Goal: Task Accomplishment & Management: Complete application form

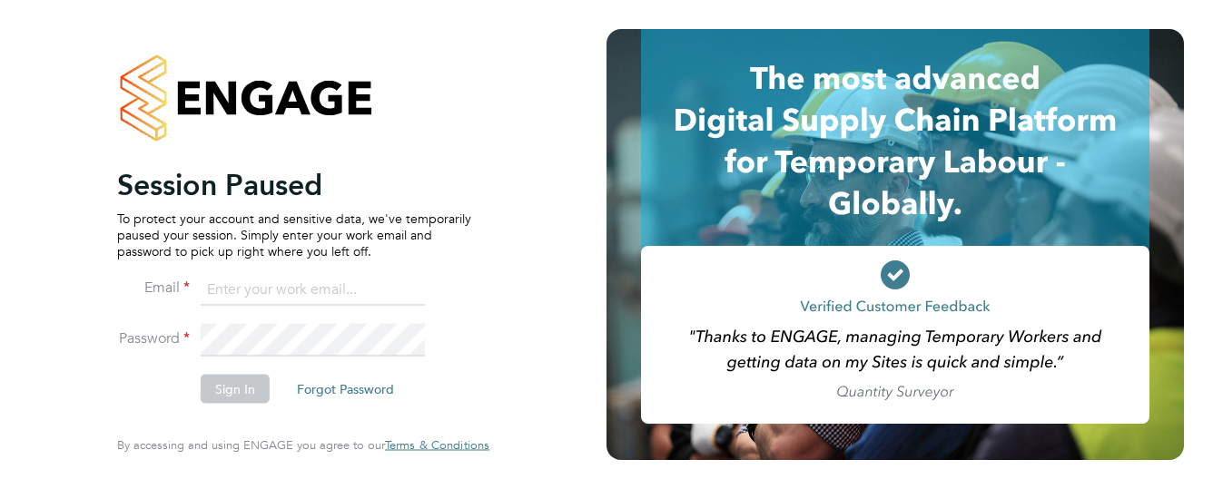
type input "[EMAIL_ADDRESS][DOMAIN_NAME]"
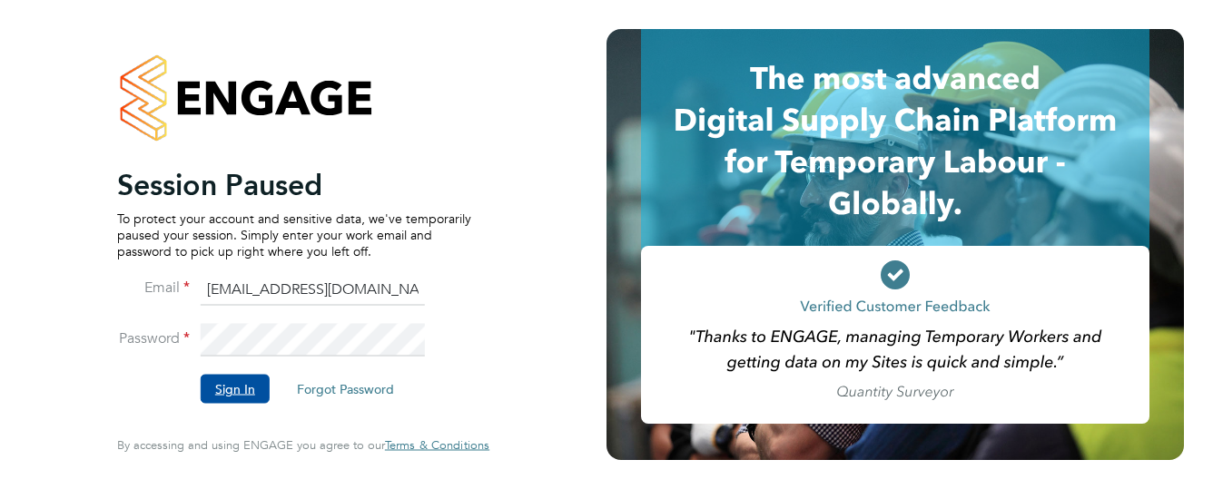
click at [244, 386] on button "Sign In" at bounding box center [235, 389] width 69 height 29
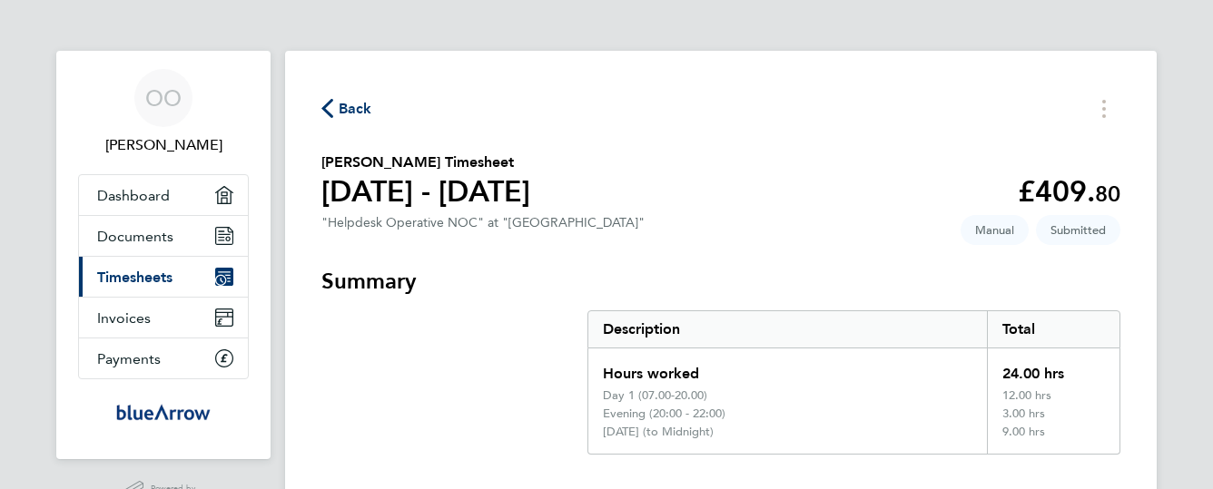
click at [353, 105] on span "Back" at bounding box center [356, 109] width 34 height 22
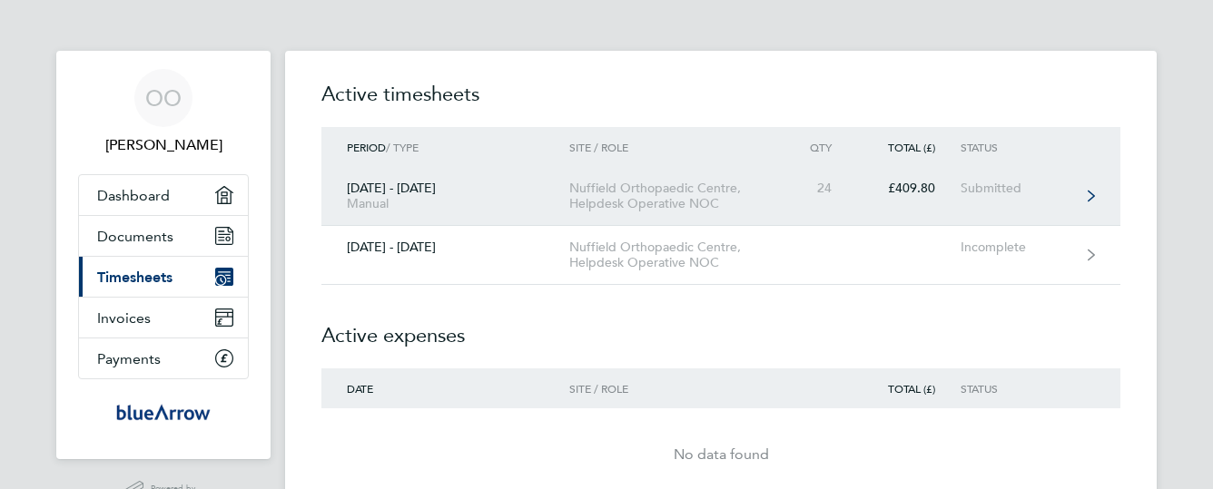
click at [744, 201] on div "Nuffield Orthopaedic Centre, Helpdesk Operative NOC" at bounding box center [673, 196] width 208 height 31
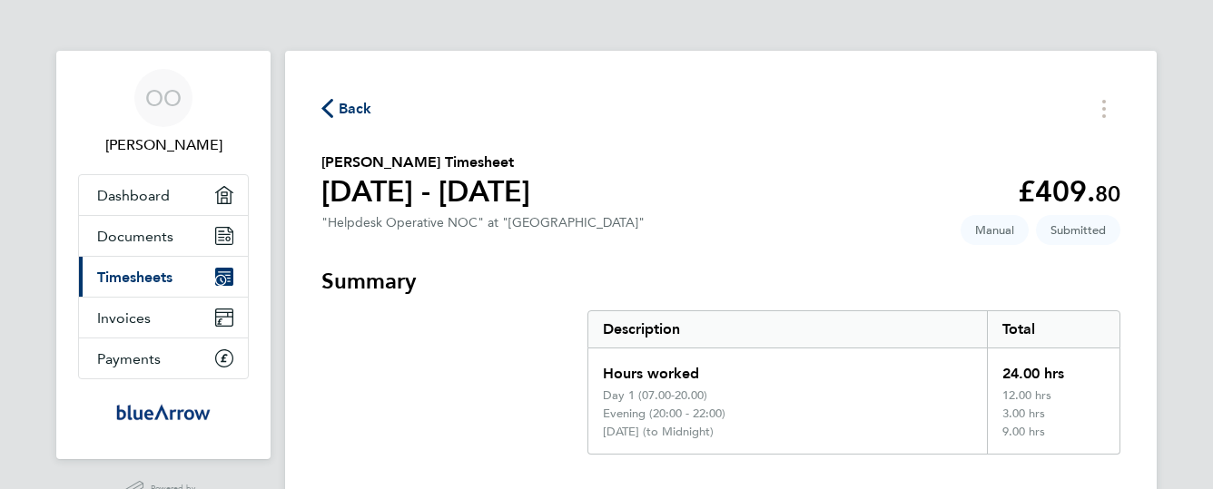
click at [333, 106] on span "Back" at bounding box center [346, 107] width 51 height 17
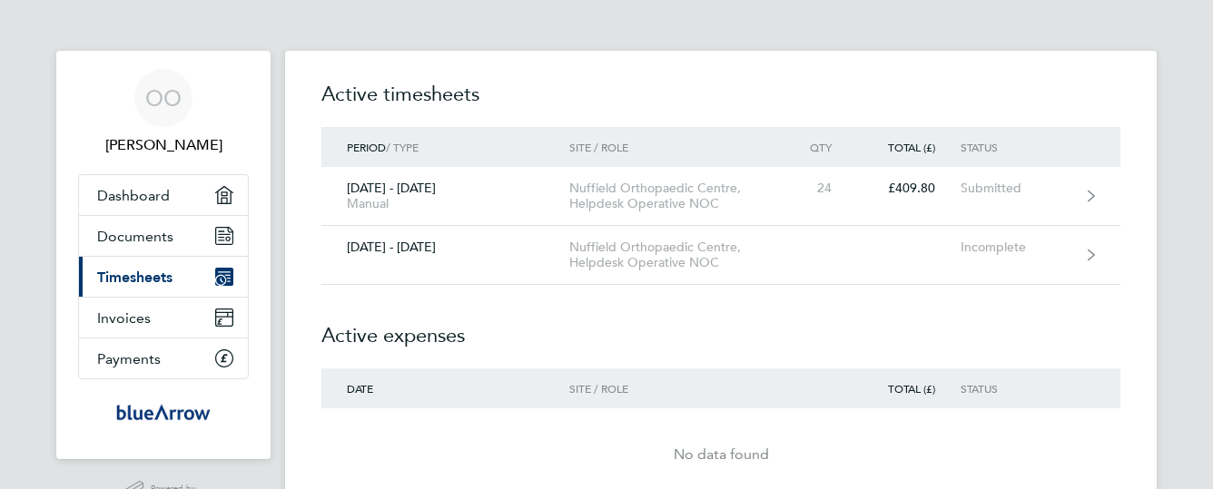
scroll to position [36, 0]
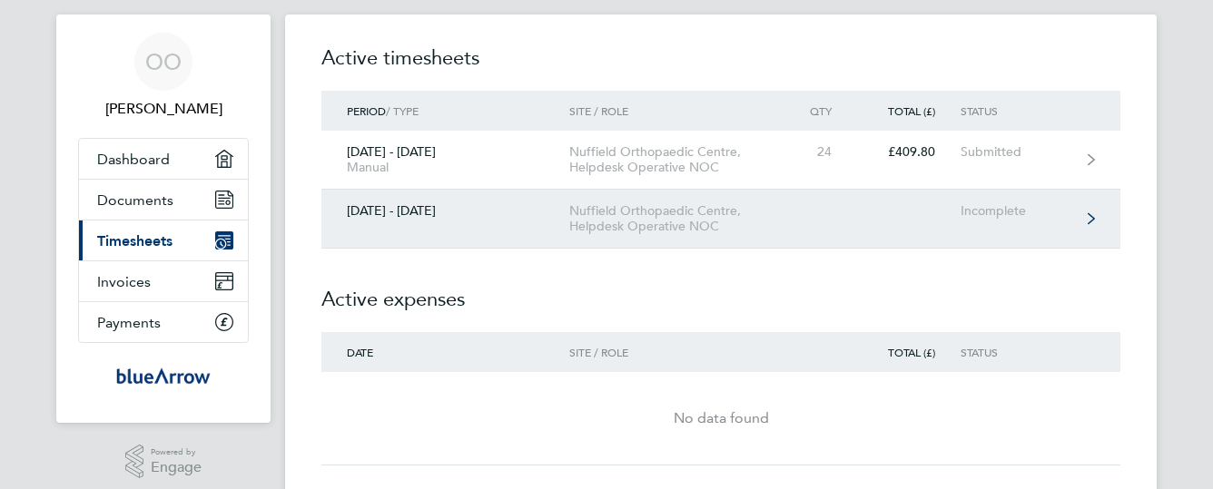
click at [612, 206] on div "Nuffield Orthopaedic Centre, Helpdesk Operative NOC" at bounding box center [673, 218] width 208 height 31
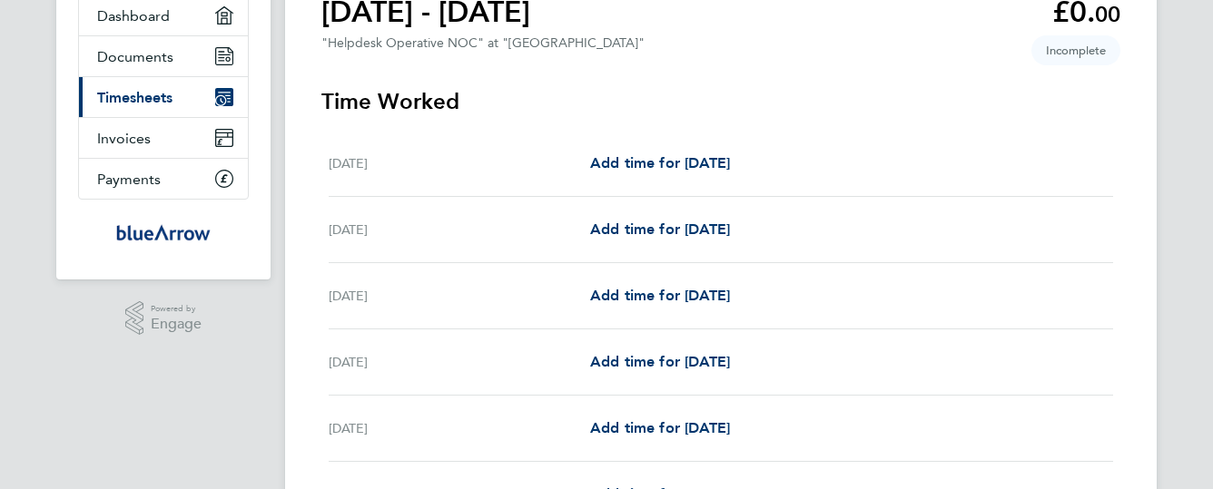
scroll to position [182, 0]
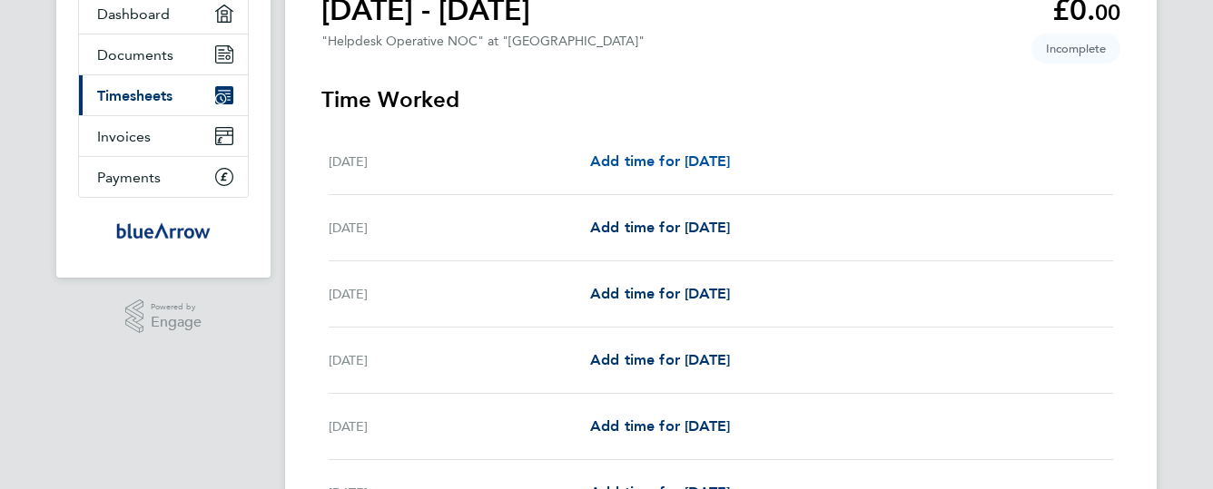
click at [714, 153] on span "Add time for Mon 25 Aug" at bounding box center [660, 161] width 140 height 17
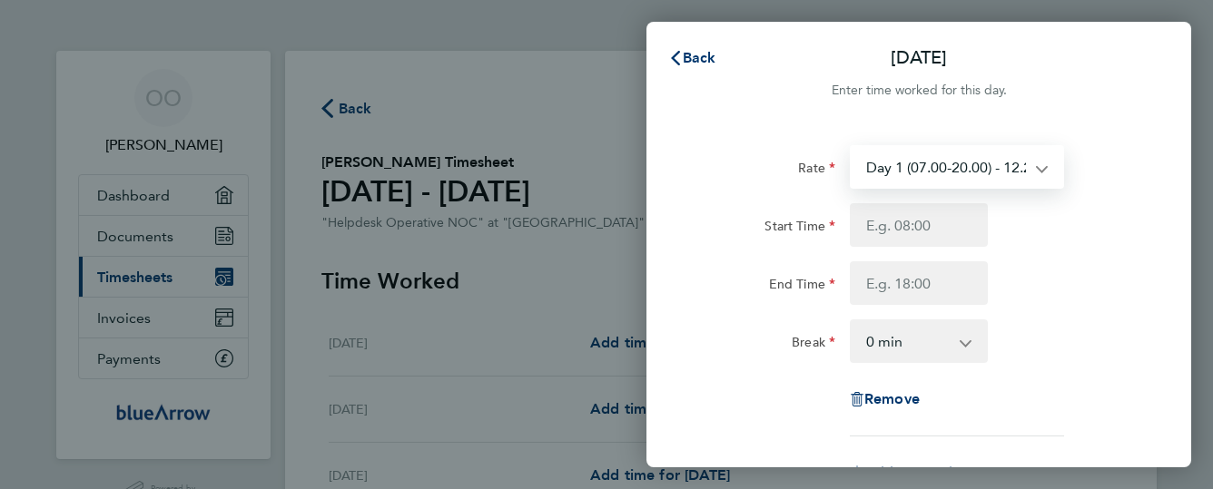
click at [962, 162] on select "Day 1 (07.00-20.00) - 12.21 Nights (22:00 0 07:00) - 16.07 Evening (20:00 - 22:…" at bounding box center [946, 167] width 189 height 40
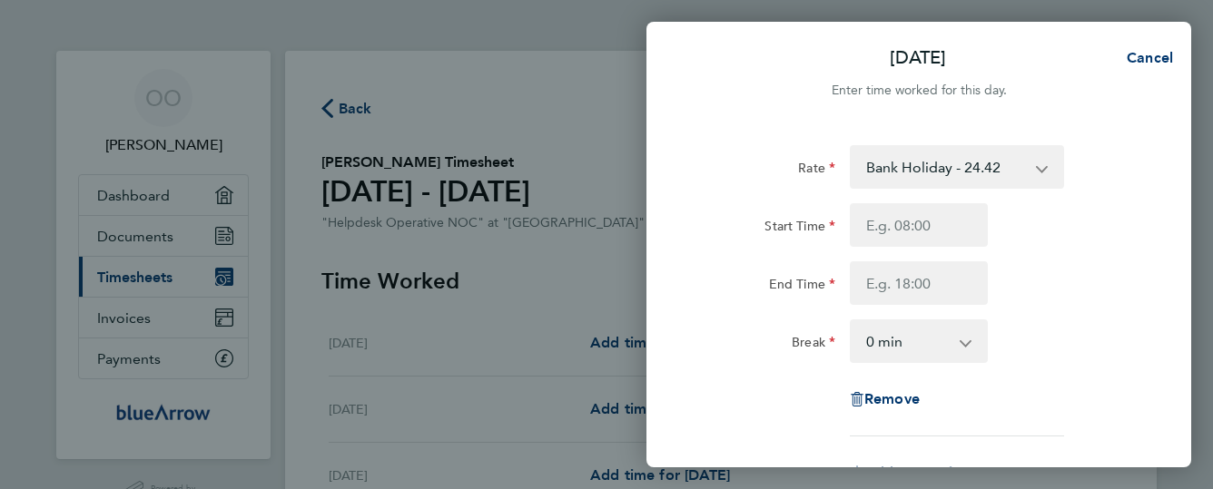
click at [929, 202] on div "Rate Bank Holiday - 24.42 Nights (22:00 0 07:00) - 16.07 Evening (20:00 - 22:00…" at bounding box center [918, 290] width 443 height 291
click at [926, 229] on input "Start Time" at bounding box center [919, 225] width 138 height 44
type input "08:00"
click at [911, 264] on input "End Time" at bounding box center [919, 283] width 138 height 44
type input "18:00"
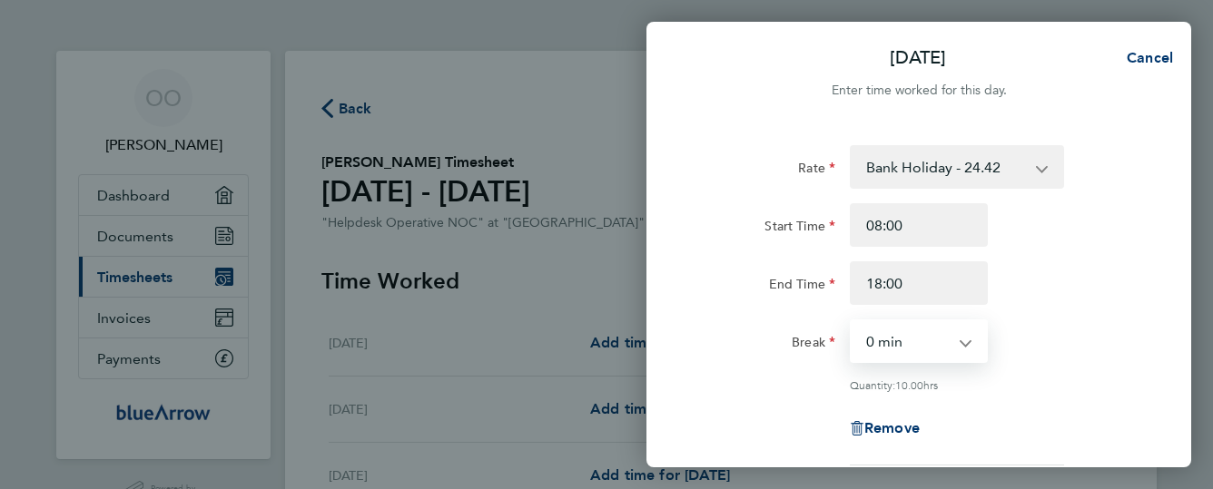
click at [913, 336] on select "0 min 15 min 30 min 45 min 60 min 75 min 90 min" at bounding box center [908, 341] width 113 height 40
select select "60"
click at [852, 321] on select "0 min 15 min 30 min 45 min 60 min 75 min 90 min" at bounding box center [908, 341] width 113 height 40
click at [1099, 328] on div "Break 0 min 15 min 30 min 45 min 60 min 75 min 90 min" at bounding box center [919, 342] width 458 height 44
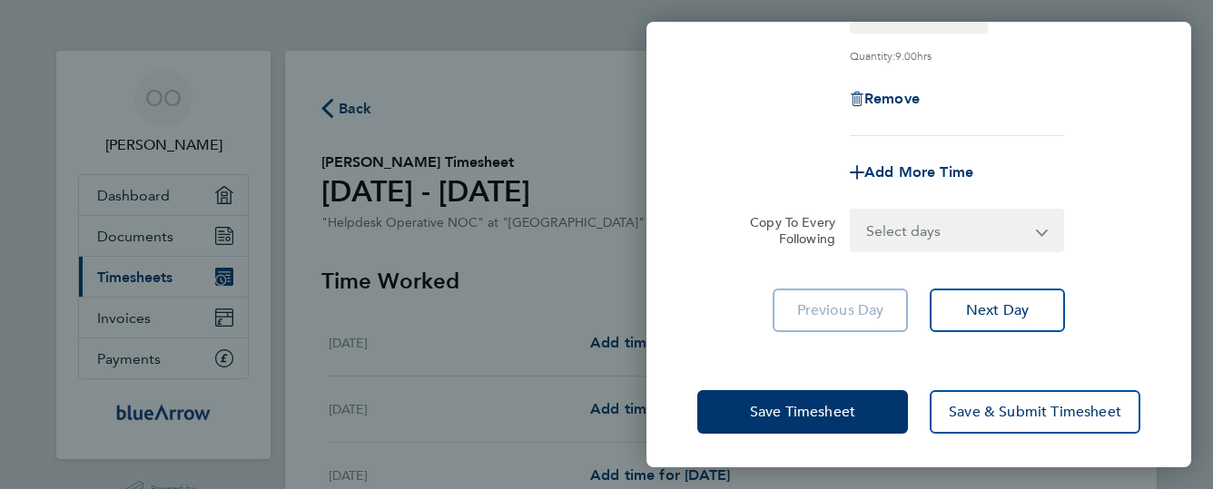
scroll to position [331, 0]
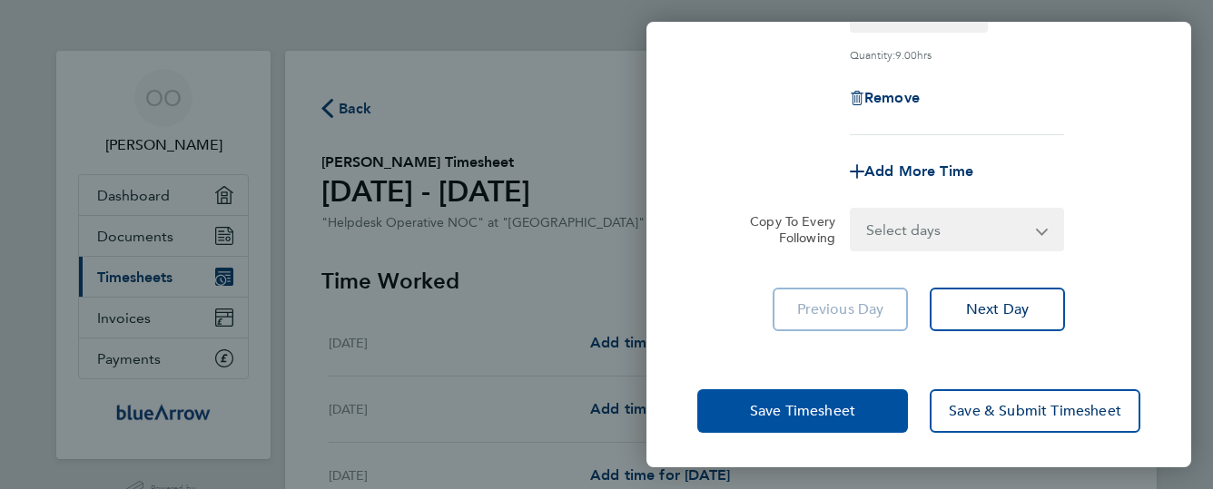
click at [824, 404] on span "Save Timesheet" at bounding box center [802, 411] width 105 height 18
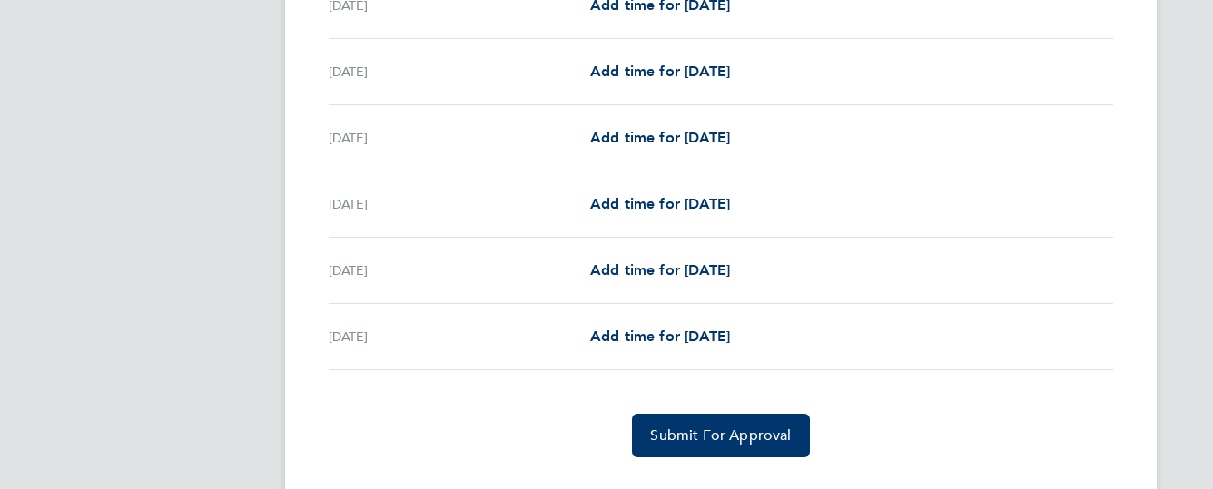
scroll to position [662, 0]
